Goal: Manage account settings

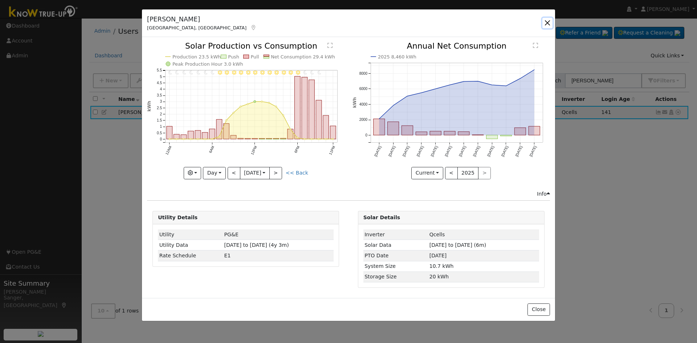
click at [547, 21] on button "button" at bounding box center [547, 23] width 10 height 10
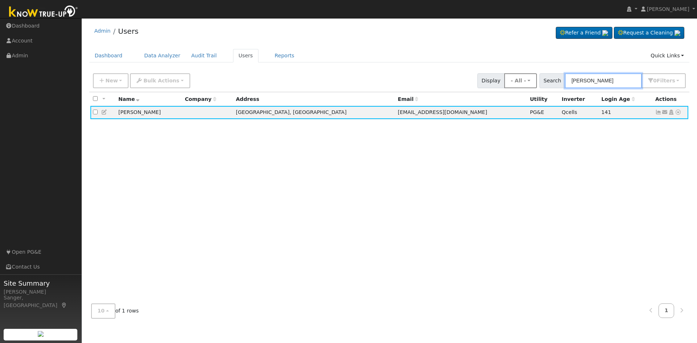
drag, startPoint x: 606, startPoint y: 80, endPoint x: 533, endPoint y: 81, distance: 72.6
click at [533, 81] on div "New Add User Quick Add Quick Connect Quick Convert Lead Bulk Actions Send Email…" at bounding box center [390, 79] width 596 height 17
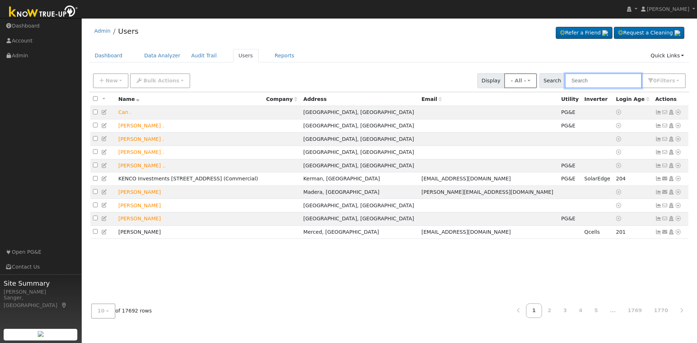
type input "j"
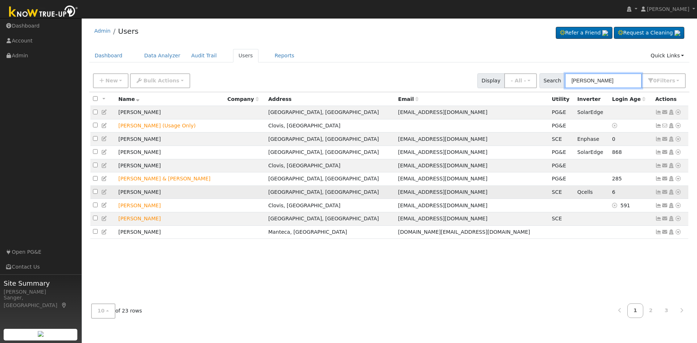
type input "[PERSON_NAME]"
click at [657, 195] on icon at bounding box center [658, 192] width 7 height 5
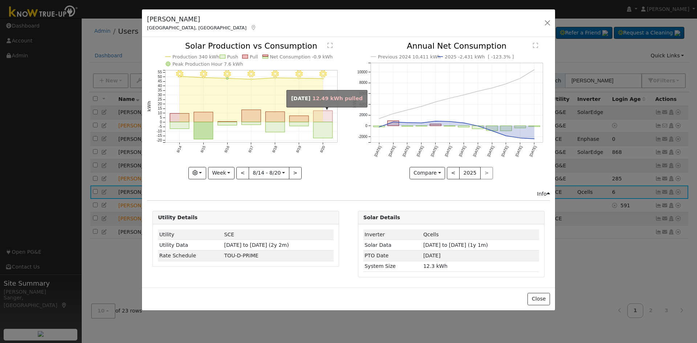
click at [318, 122] on rect "onclick=""" at bounding box center [323, 116] width 19 height 11
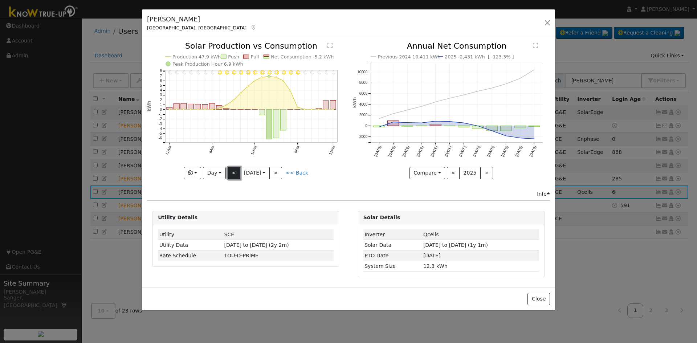
click at [232, 173] on button "<" at bounding box center [234, 173] width 13 height 12
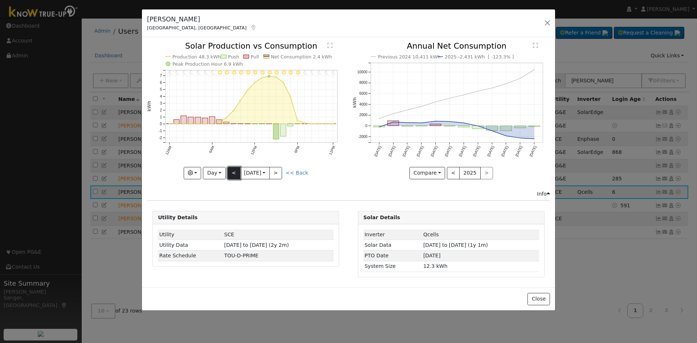
click at [232, 173] on button "<" at bounding box center [234, 173] width 13 height 12
click at [278, 173] on button ">" at bounding box center [275, 173] width 13 height 12
click at [232, 174] on button "<" at bounding box center [234, 173] width 13 height 12
click at [279, 171] on button ">" at bounding box center [275, 173] width 13 height 12
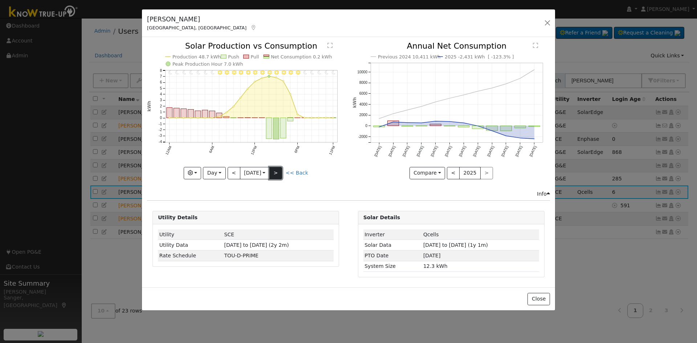
click at [280, 171] on button ">" at bounding box center [275, 173] width 13 height 12
click at [279, 170] on button ">" at bounding box center [275, 173] width 13 height 12
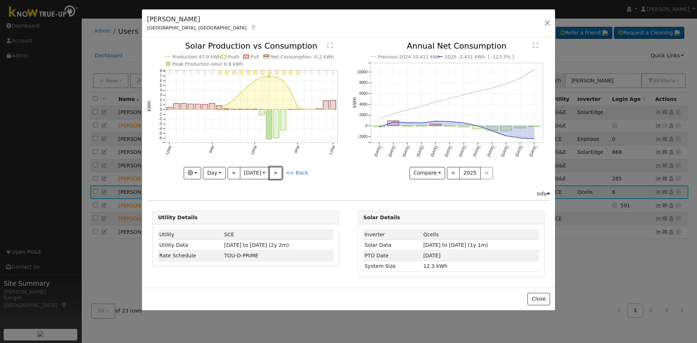
click at [280, 170] on button ">" at bounding box center [275, 173] width 13 height 12
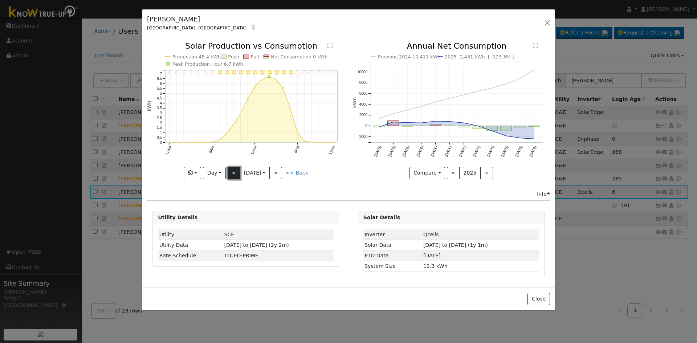
click at [232, 174] on button "<" at bounding box center [234, 173] width 13 height 12
type input "[DATE]"
